Goal: Answer question/provide support: Share knowledge or assist other users

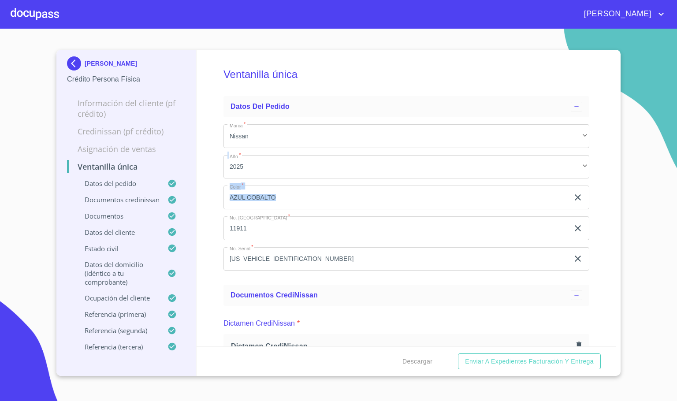
click at [76, 67] on img at bounding box center [76, 63] width 18 height 14
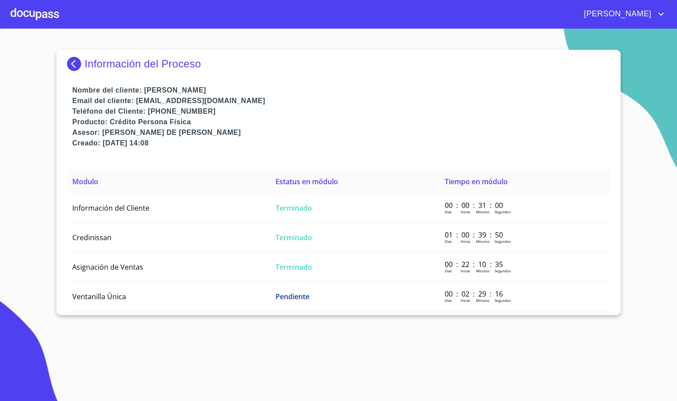
click at [71, 64] on img at bounding box center [76, 64] width 18 height 14
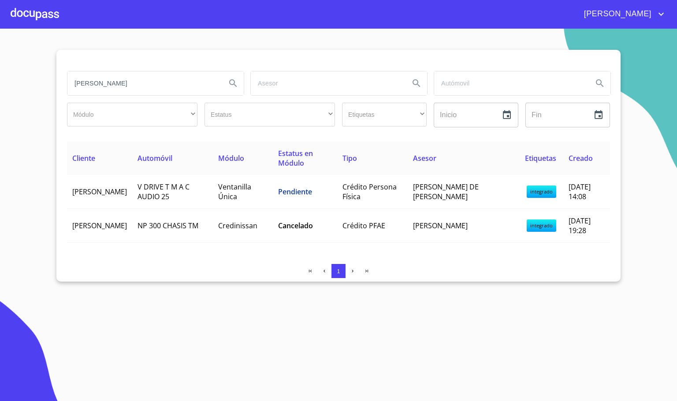
click at [118, 81] on input "[PERSON_NAME]" at bounding box center [143, 83] width 152 height 24
type input "C"
type input "[PERSON_NAME]"
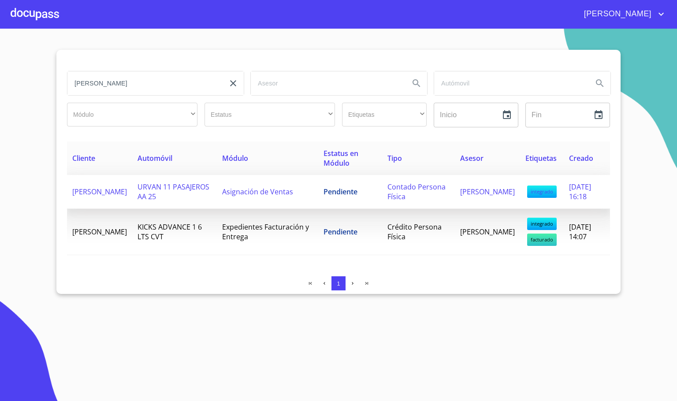
click at [329, 195] on td "Pendiente" at bounding box center [350, 192] width 64 height 34
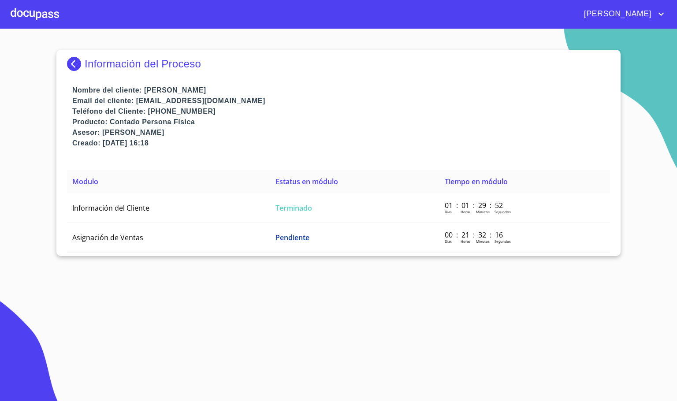
click at [70, 67] on img at bounding box center [76, 64] width 18 height 14
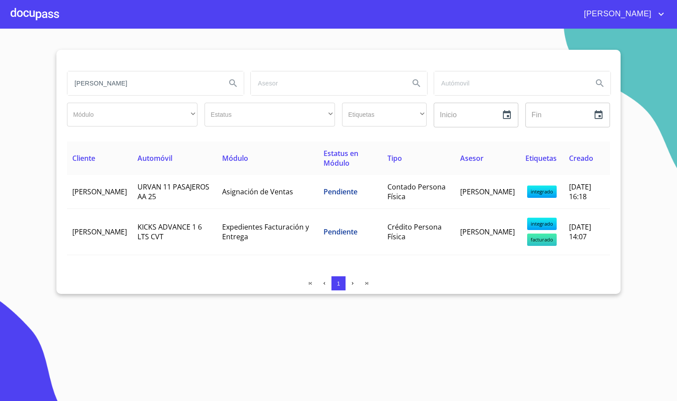
drag, startPoint x: 153, startPoint y: 88, endPoint x: 11, endPoint y: 83, distance: 142.8
click at [11, 83] on section "[PERSON_NAME] ​ ​ Estatus ​ ​ Etiquetas ​ ​ Inicio ​ Fin ​ Cliente Automóvil Mó…" at bounding box center [338, 215] width 677 height 372
type input "norma"
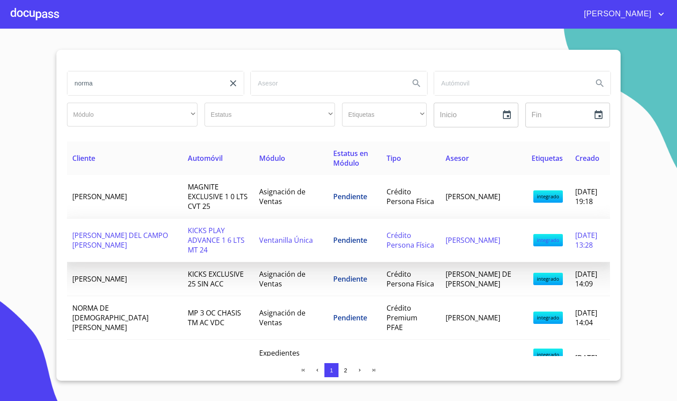
click at [188, 240] on span "KICKS PLAY ADVANCE 1 6 LTS MT 24" at bounding box center [216, 240] width 57 height 29
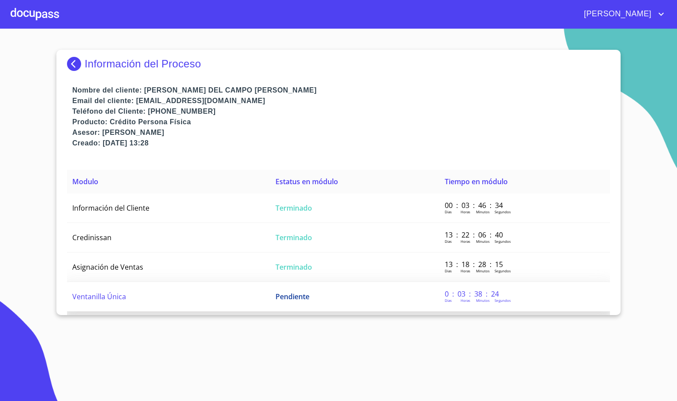
click at [126, 297] on td "Ventanilla Única" at bounding box center [168, 297] width 203 height 30
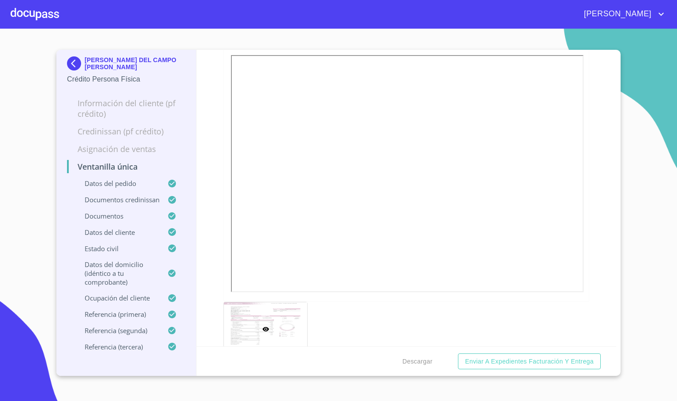
scroll to position [925, 0]
click at [598, 237] on div "Ventanilla única Datos del pedido Marca   * Nissan ​ Año   * 2024 ​ Color   * B…" at bounding box center [406, 198] width 420 height 297
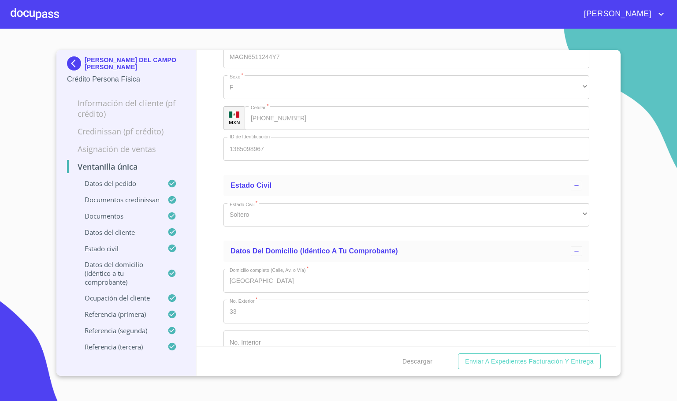
scroll to position [2776, 0]
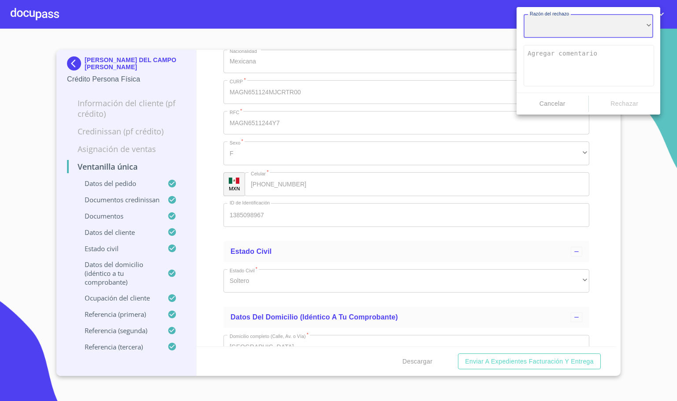
click at [573, 29] on div "​" at bounding box center [588, 26] width 130 height 24
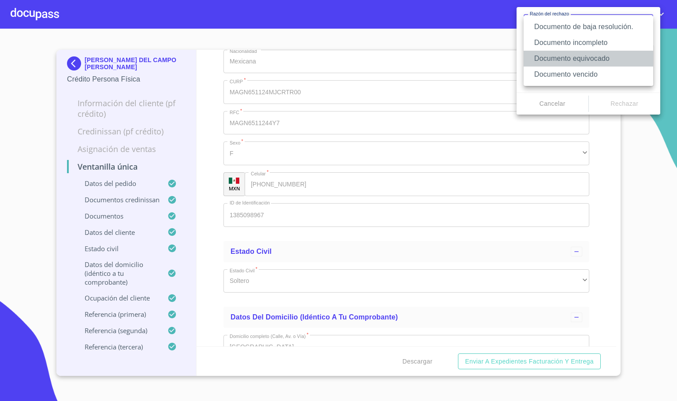
drag, startPoint x: 600, startPoint y: 54, endPoint x: 603, endPoint y: 64, distance: 10.0
click at [600, 54] on li "Documento equivocado" at bounding box center [588, 59] width 130 height 16
type textarea "Favor de enviar de nuevo documento correcto según lo requiere el campo, puede s…"
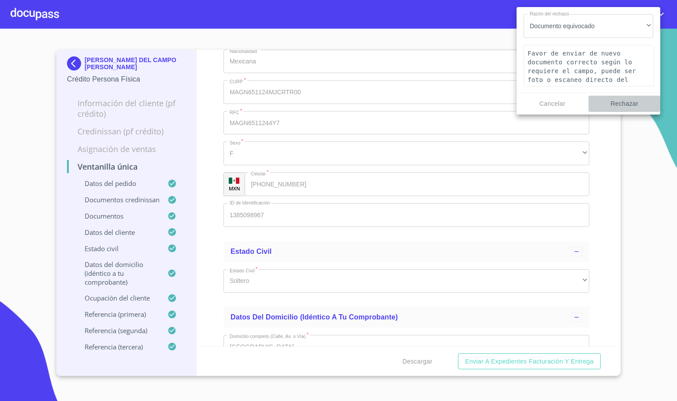
click at [629, 107] on span "Rechazar" at bounding box center [624, 103] width 65 height 11
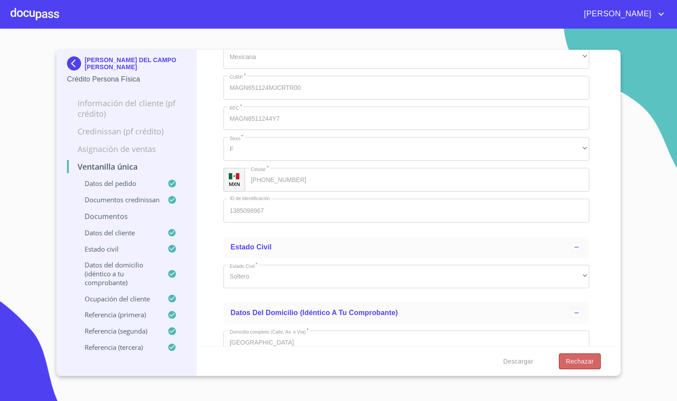
click at [579, 360] on span "Rechazar" at bounding box center [580, 361] width 28 height 11
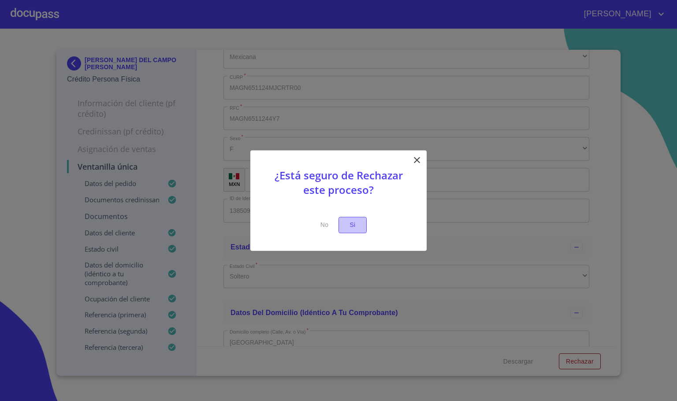
click at [357, 229] on span "Si" at bounding box center [352, 224] width 14 height 11
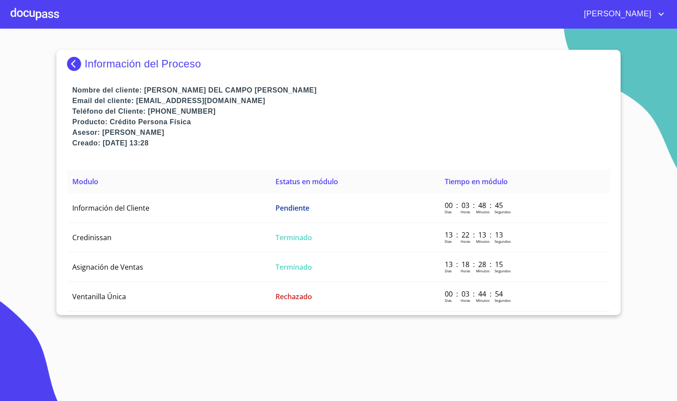
click at [70, 65] on img at bounding box center [76, 64] width 18 height 14
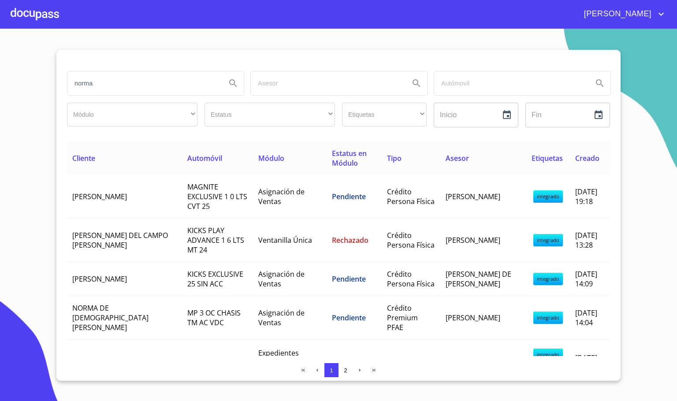
click at [119, 86] on input "norma" at bounding box center [143, 83] width 152 height 24
type input "n"
type input "[PERSON_NAME] me"
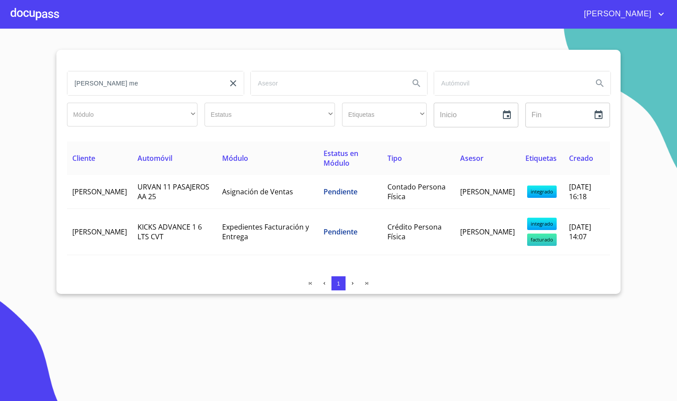
drag, startPoint x: 122, startPoint y: 95, endPoint x: 439, endPoint y: 356, distance: 411.0
click at [439, 356] on section "[PERSON_NAME] me Módulo ​ ​ Estatus ​ ​ Etiquetas ​ ​ Inicio ​ Fin ​ Cliente Au…" at bounding box center [338, 215] width 677 height 372
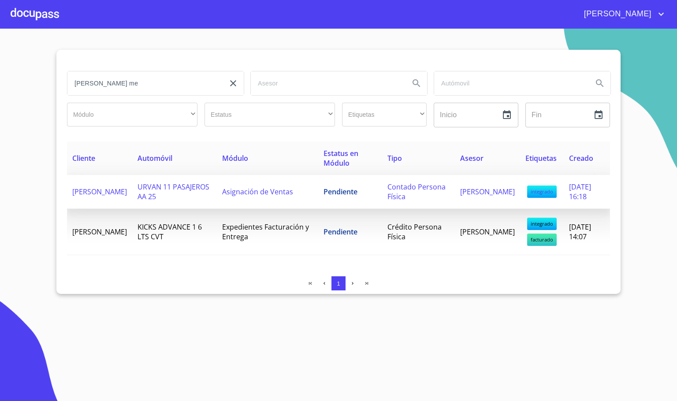
click at [89, 196] on span "[PERSON_NAME]" at bounding box center [99, 192] width 55 height 10
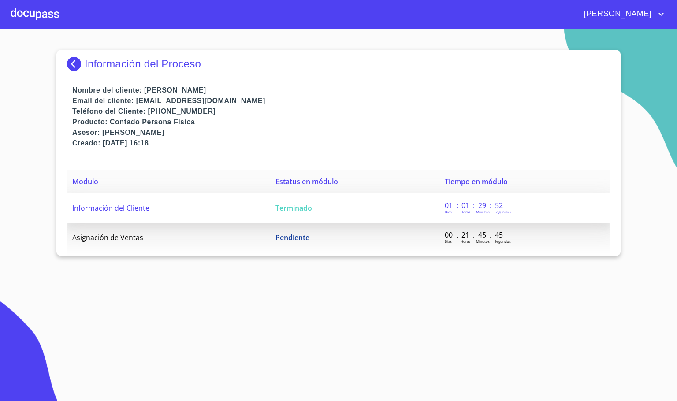
click at [172, 208] on td "Información del Cliente" at bounding box center [168, 208] width 203 height 30
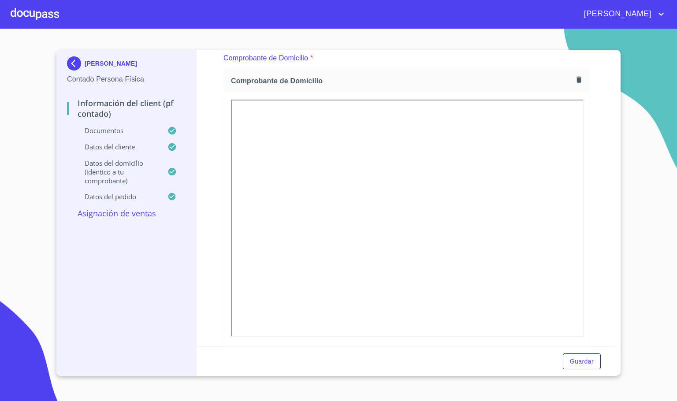
scroll to position [463, 0]
click at [591, 219] on div "Información del Client (PF contado) Documentos Documento de identificación   * …" at bounding box center [406, 198] width 420 height 297
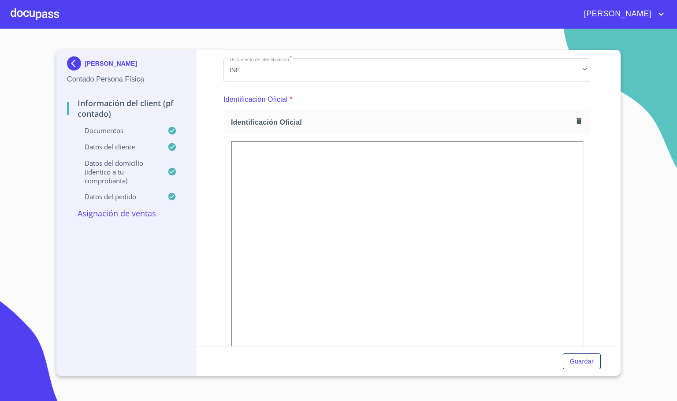
click at [77, 63] on img at bounding box center [76, 63] width 18 height 14
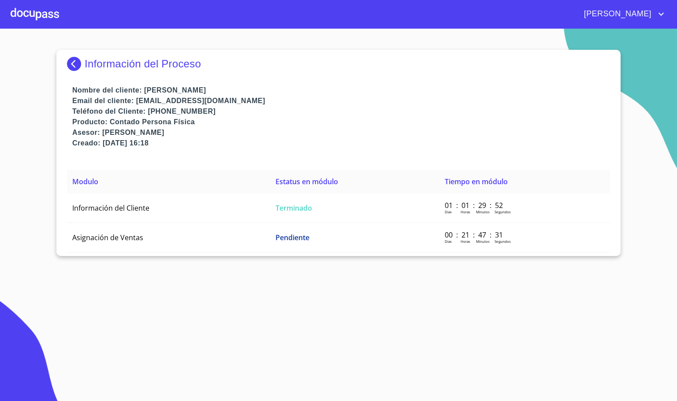
click at [71, 65] on img at bounding box center [76, 64] width 18 height 14
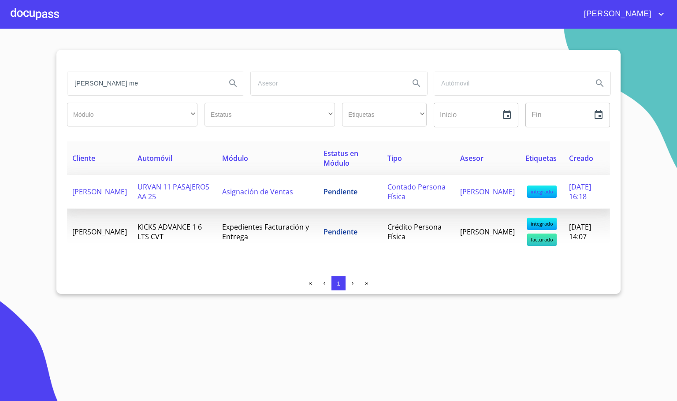
click at [122, 194] on span "[PERSON_NAME]" at bounding box center [99, 192] width 55 height 10
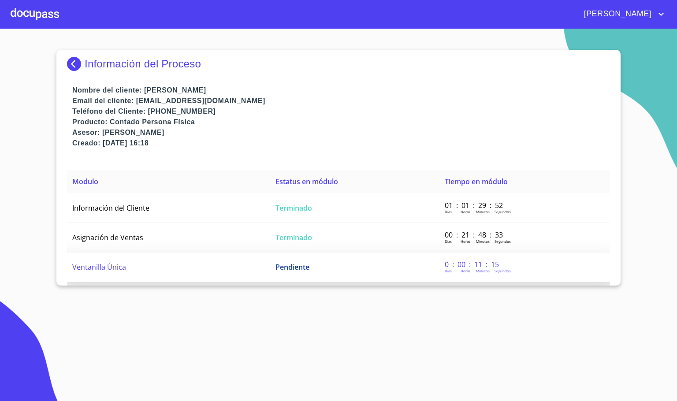
click at [130, 265] on td "Ventanilla Única" at bounding box center [168, 267] width 203 height 30
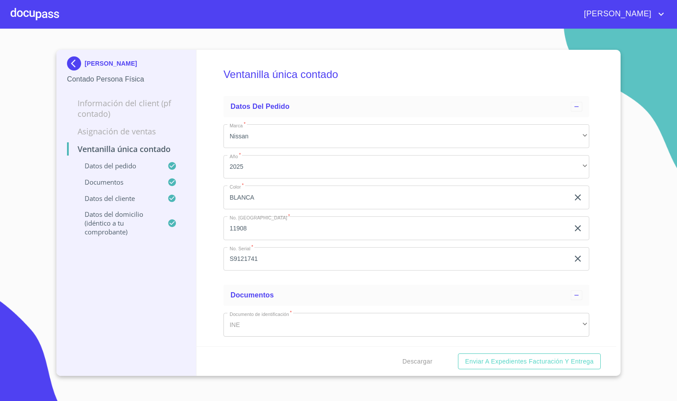
click at [599, 255] on div "Ventanilla única contado Datos del pedido Marca   * Nissan ​ Año   * 2025 ​ Col…" at bounding box center [406, 198] width 420 height 297
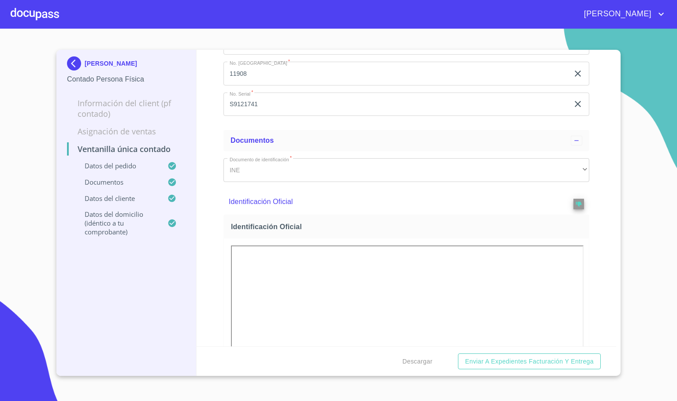
scroll to position [121, 0]
